Goal: Transaction & Acquisition: Purchase product/service

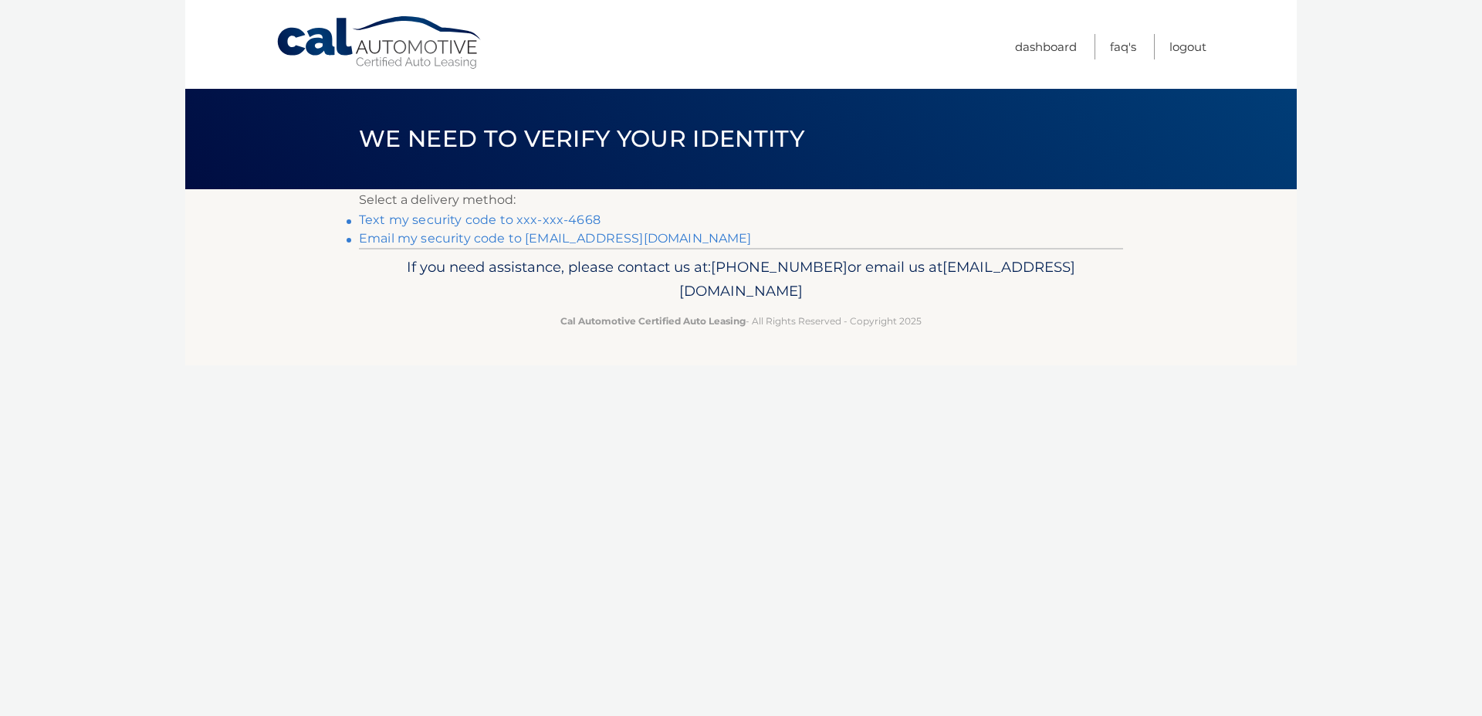
click at [487, 223] on link "Text my security code to xxx-xxx-4668" at bounding box center [480, 219] width 242 height 15
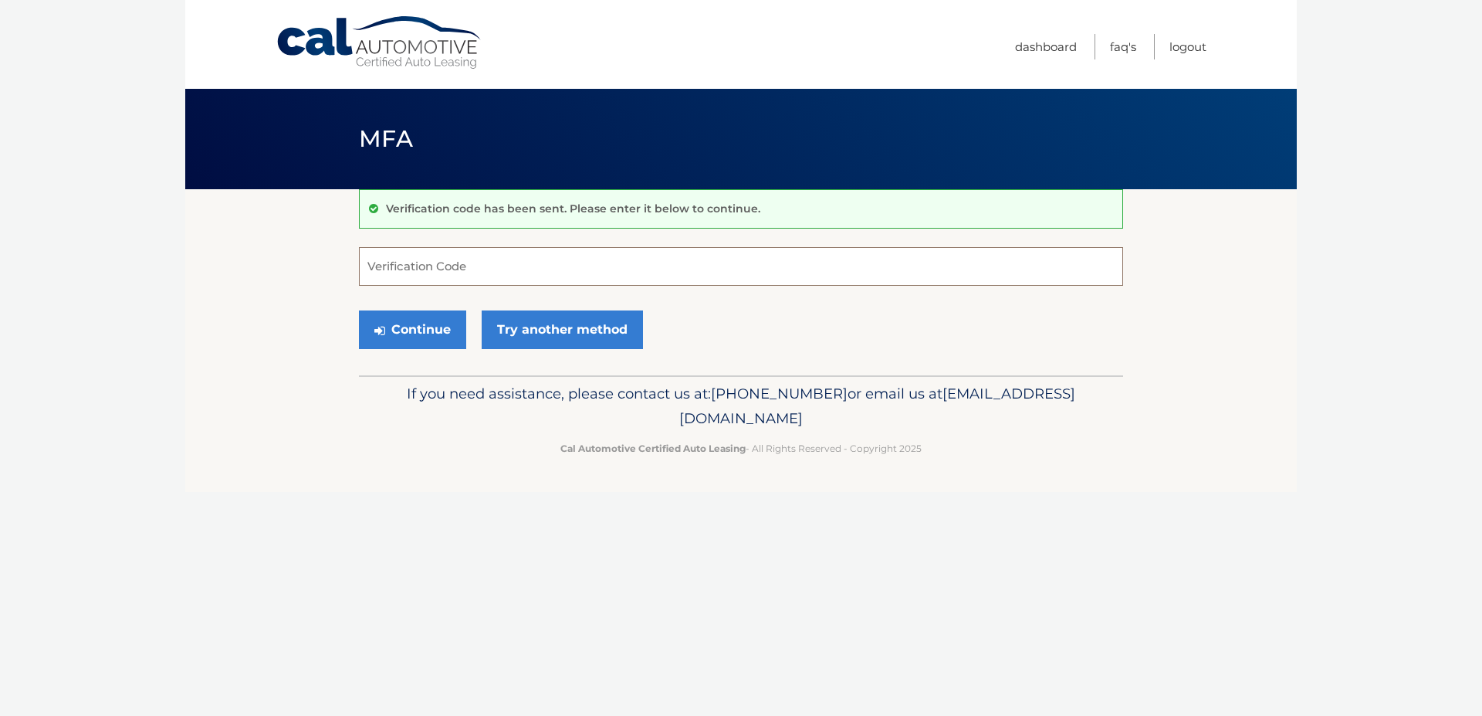
click at [461, 268] on input "Verification Code" at bounding box center [741, 266] width 764 height 39
type input "262262"
click at [428, 328] on button "Continue" at bounding box center [412, 329] width 107 height 39
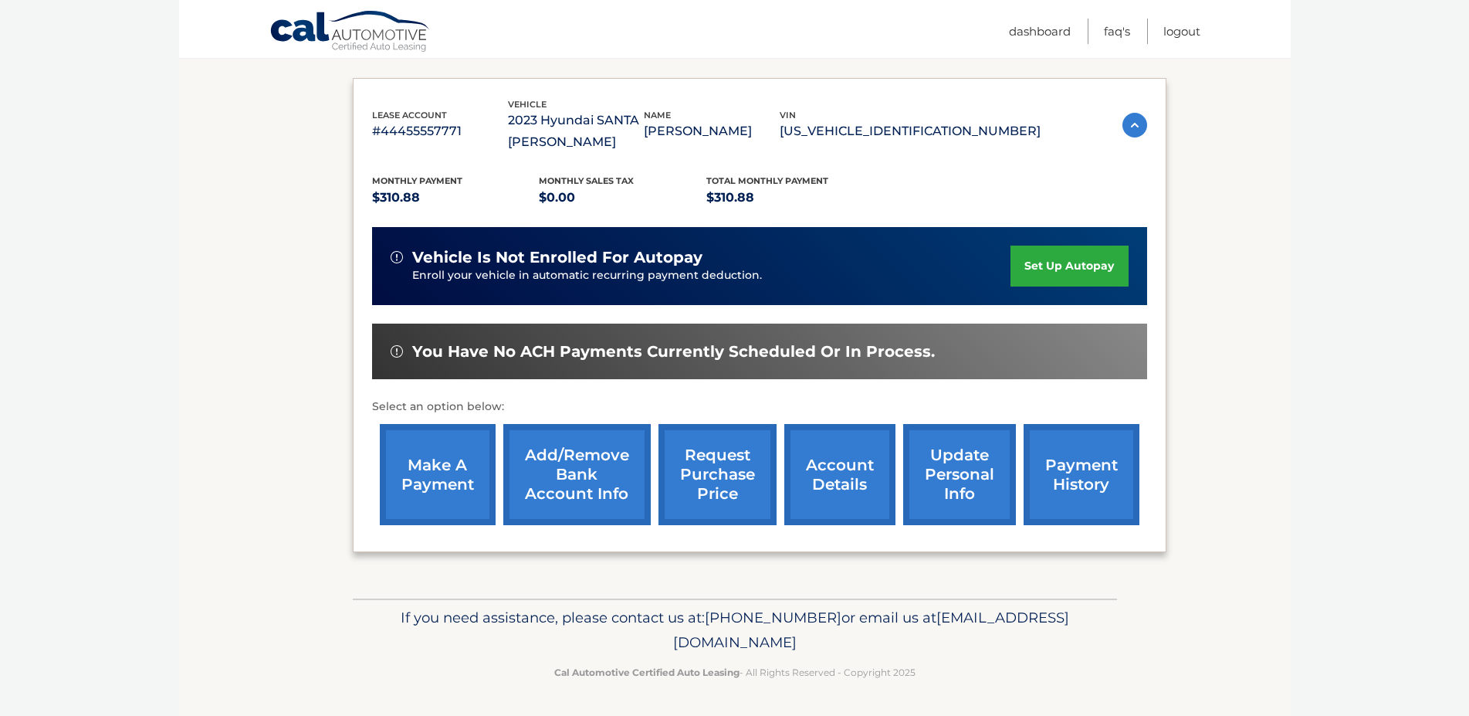
scroll to position [279, 0]
click at [427, 448] on link "make a payment" at bounding box center [438, 474] width 116 height 101
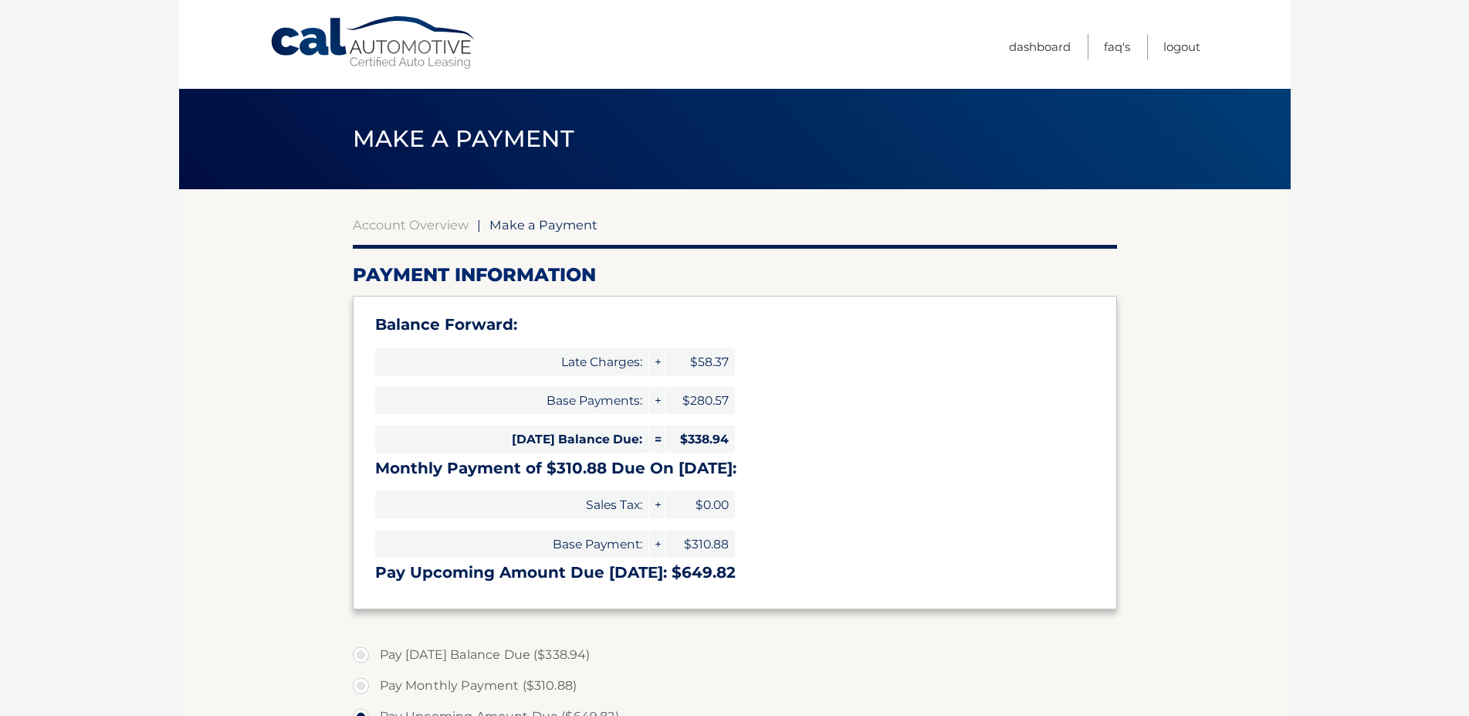
select select "M2MwY2Y5ZjktYTYyNi00ZGI3LTg5MjktZmQxZGViMzFiZmEw"
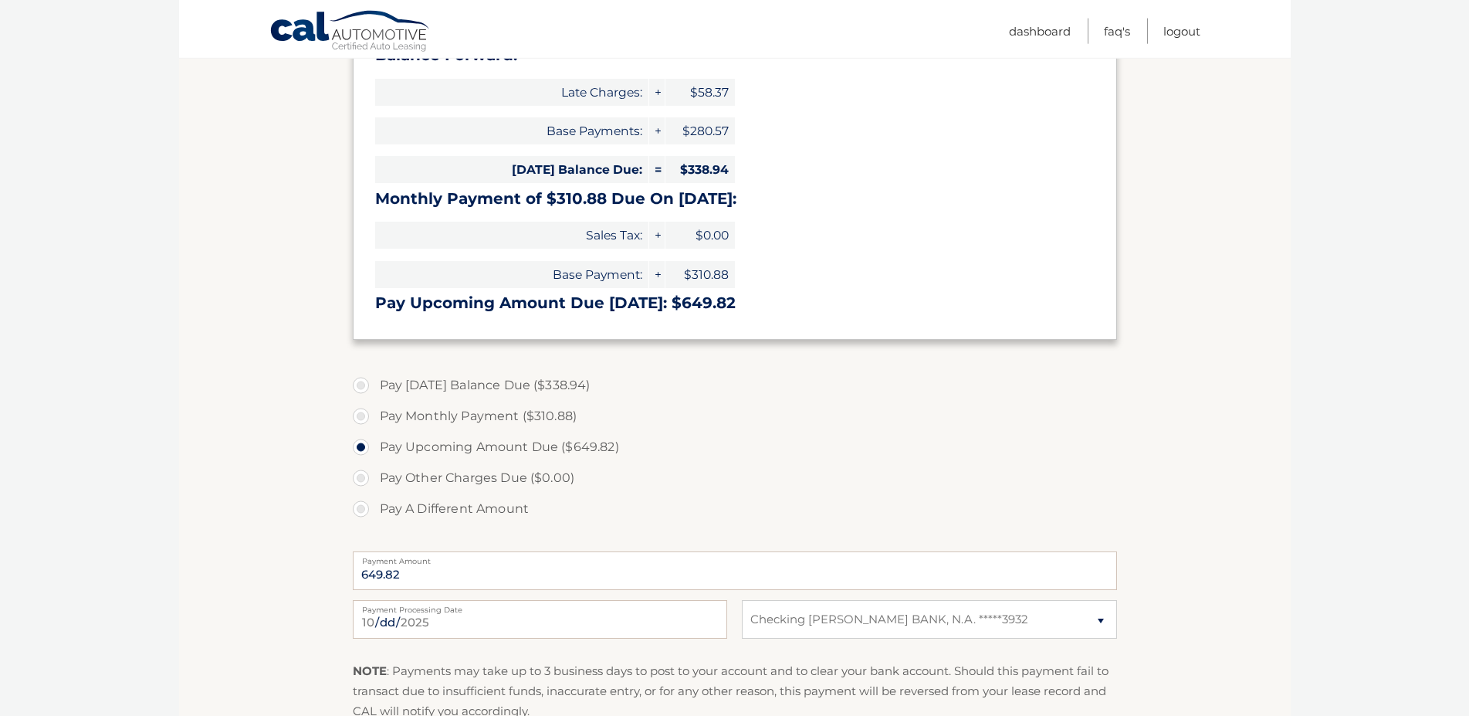
scroll to position [315, 0]
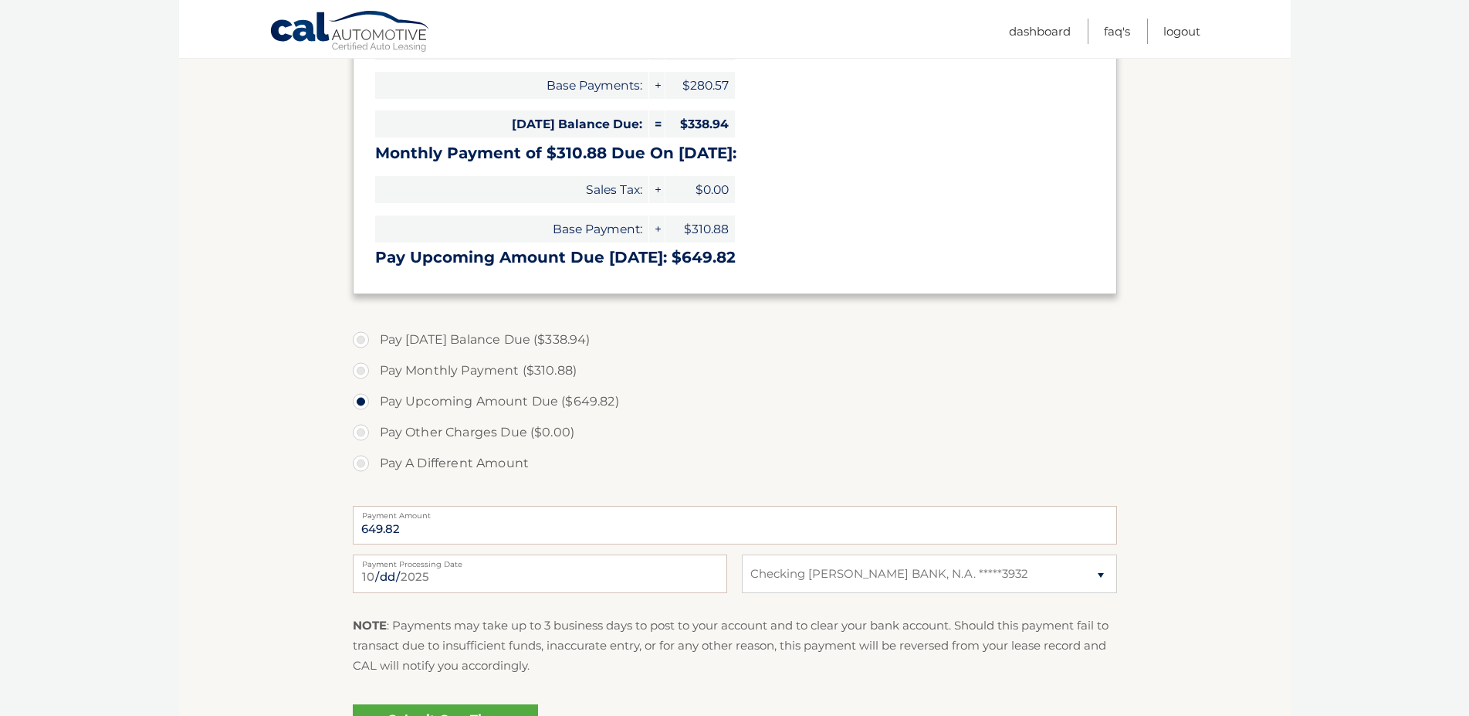
click at [361, 337] on label "Pay Today's Balance Due ($338.94)" at bounding box center [735, 339] width 764 height 31
click at [361, 337] on input "Pay Today's Balance Due ($338.94)" at bounding box center [366, 336] width 15 height 25
radio input "true"
type input "338.94"
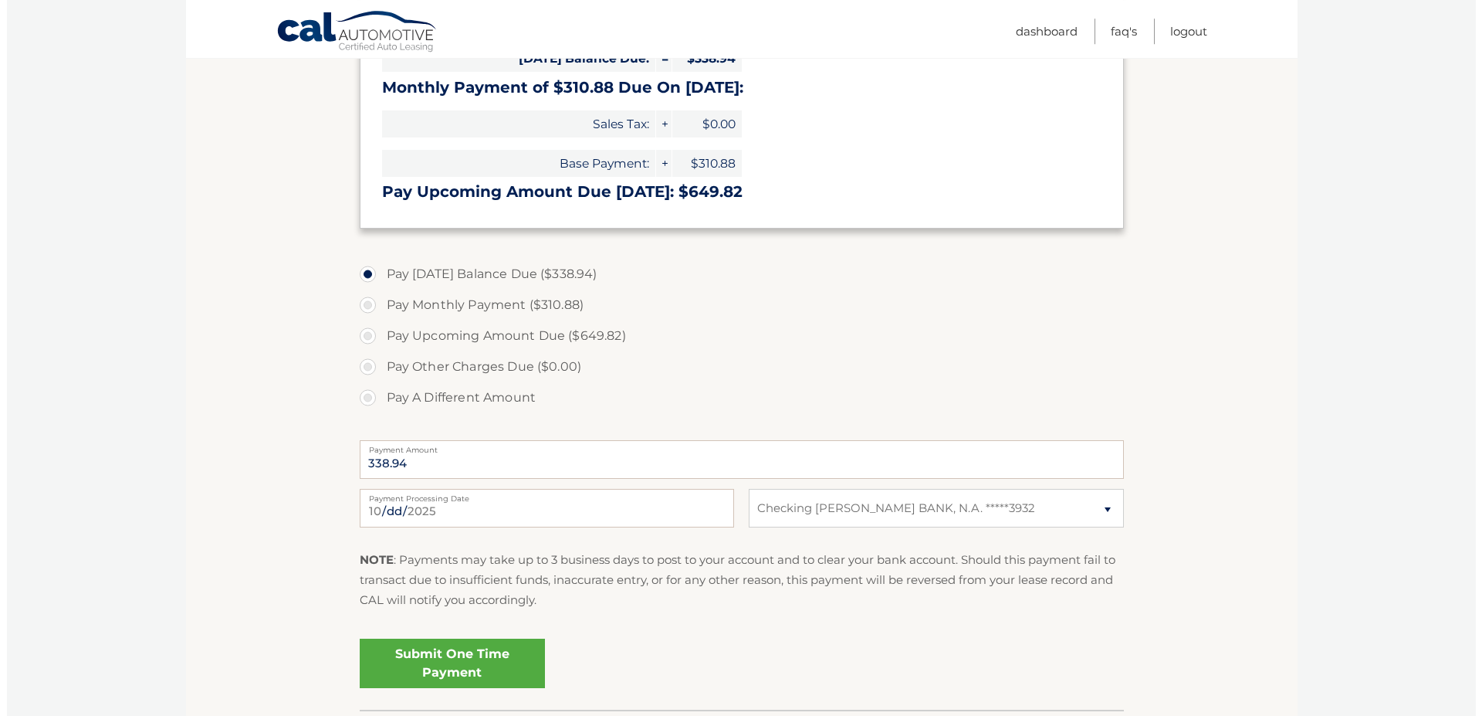
scroll to position [492, 0]
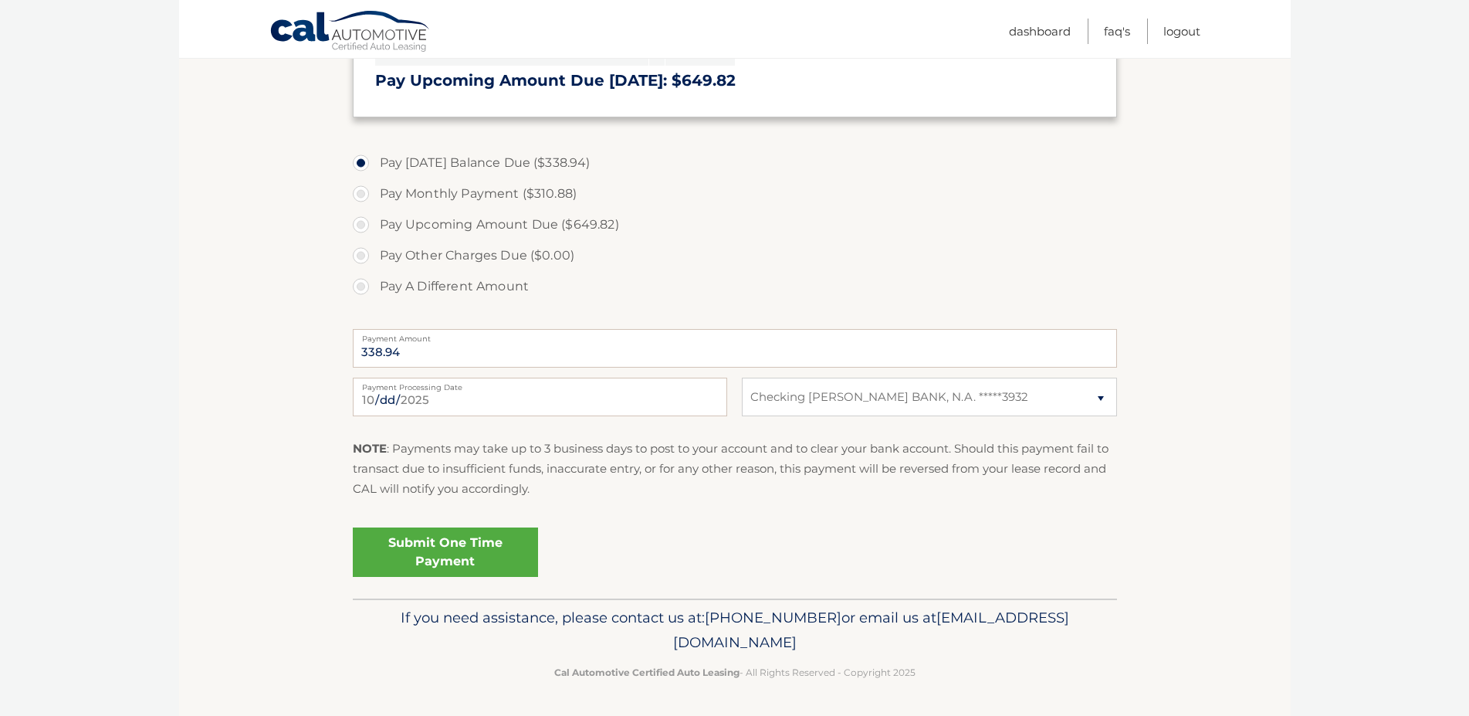
click at [452, 540] on link "Submit One Time Payment" at bounding box center [445, 551] width 185 height 49
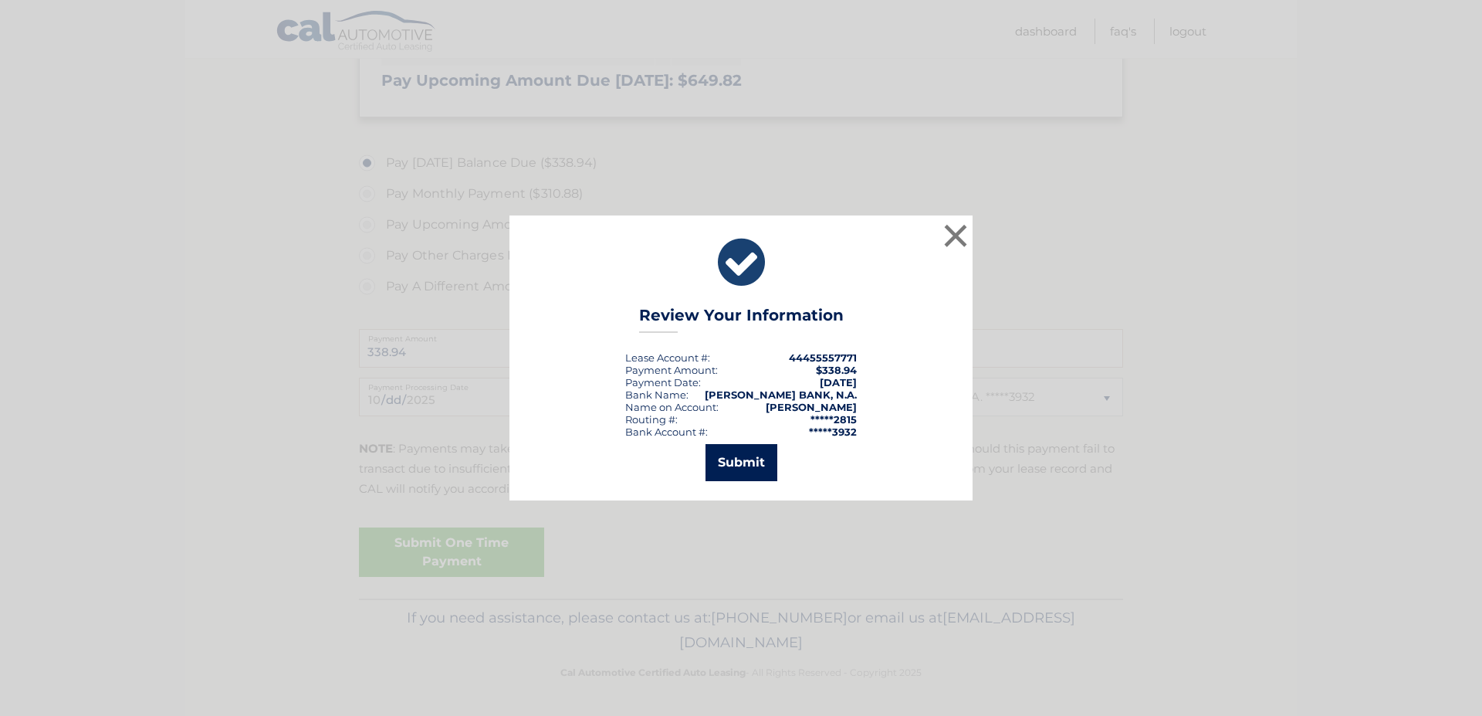
click at [753, 460] on button "Submit" at bounding box center [742, 462] width 72 height 37
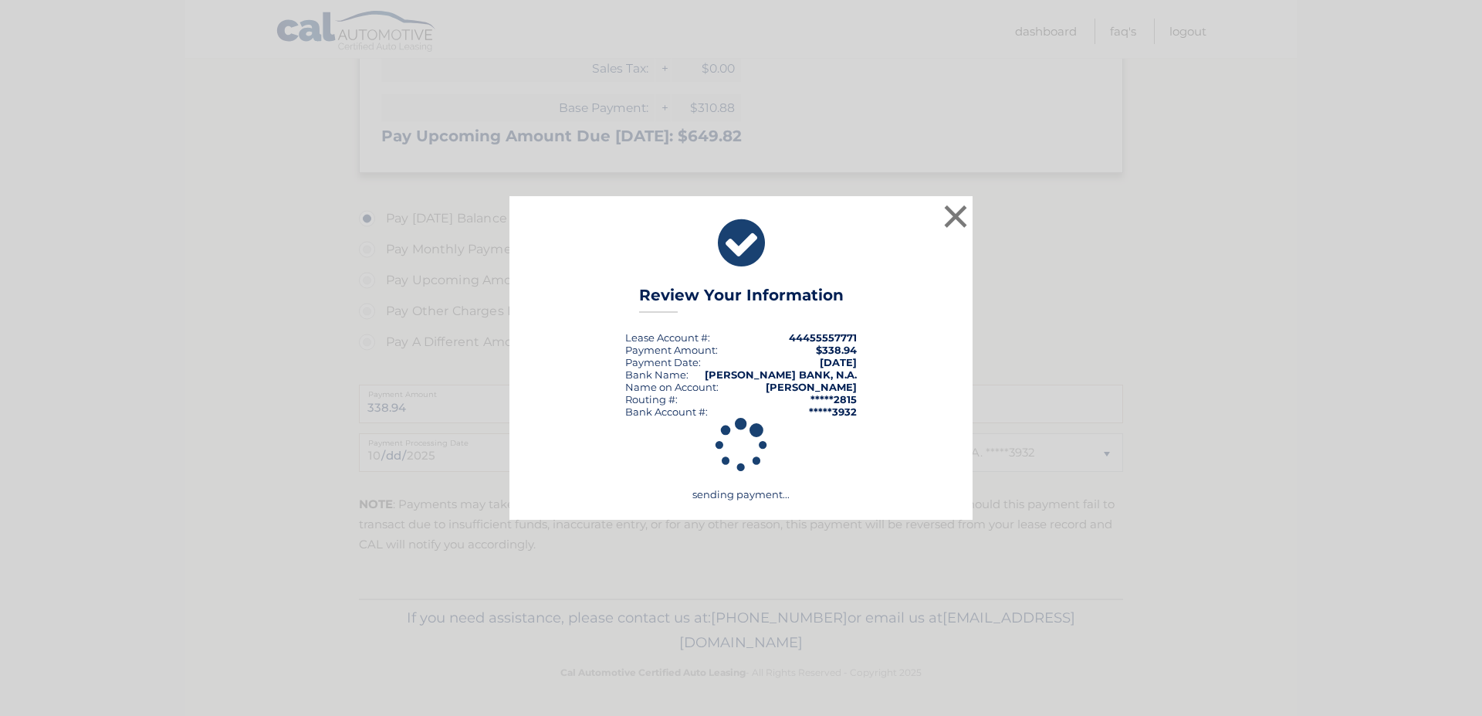
scroll to position [436, 0]
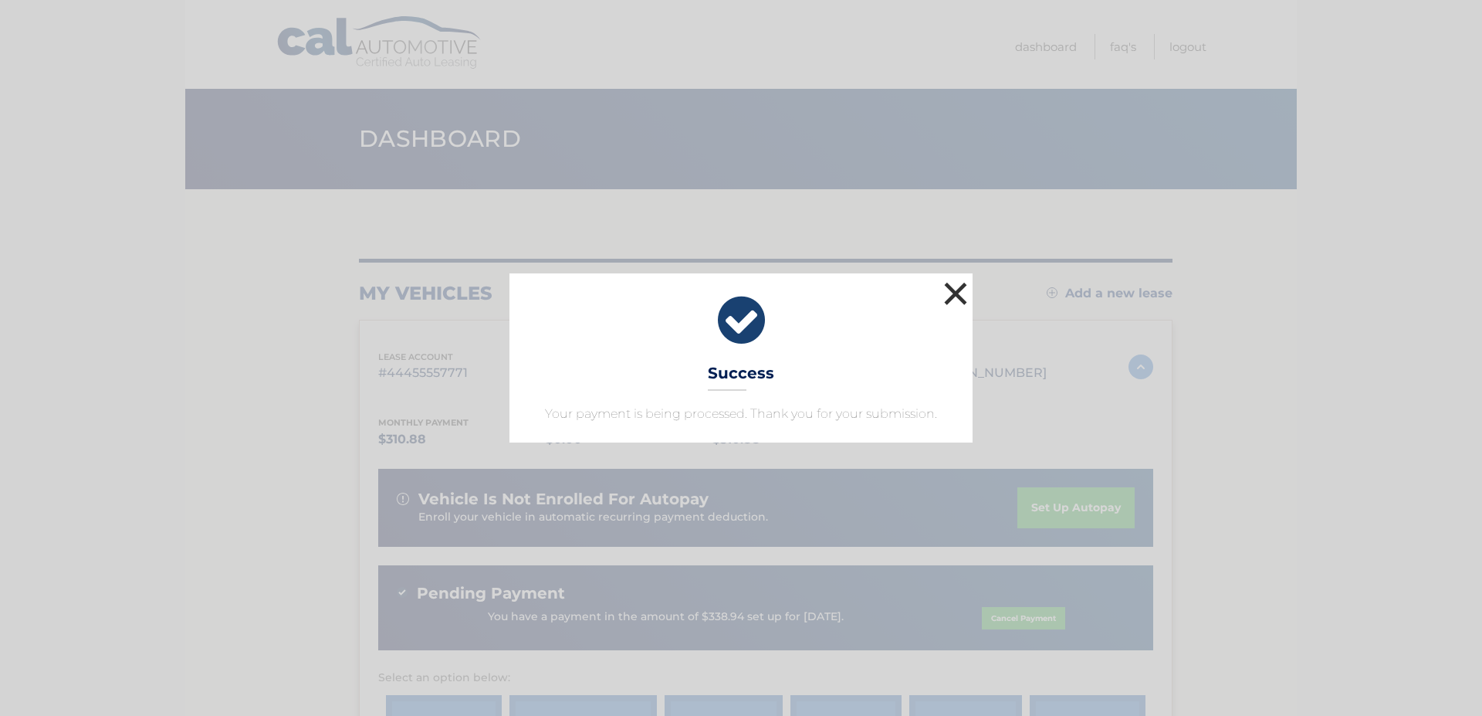
click at [958, 287] on button "×" at bounding box center [955, 293] width 31 height 31
